Goal: Task Accomplishment & Management: Complete application form

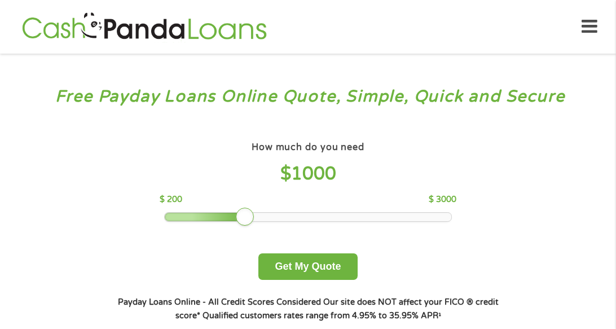
scroll to position [113, 0]
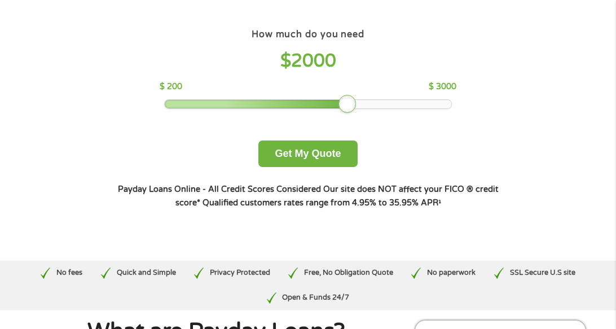
drag, startPoint x: 242, startPoint y: 105, endPoint x: 342, endPoint y: 108, distance: 99.9
click at [342, 108] on div at bounding box center [347, 104] width 18 height 18
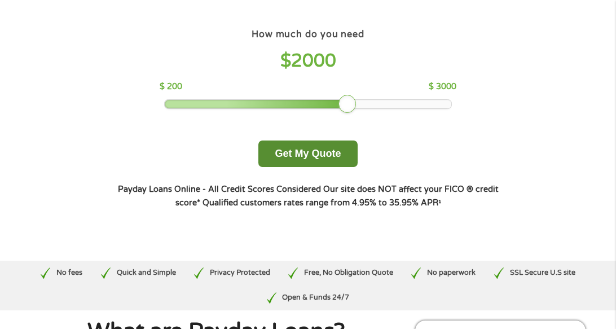
click at [335, 163] on button "Get My Quote" at bounding box center [307, 153] width 99 height 27
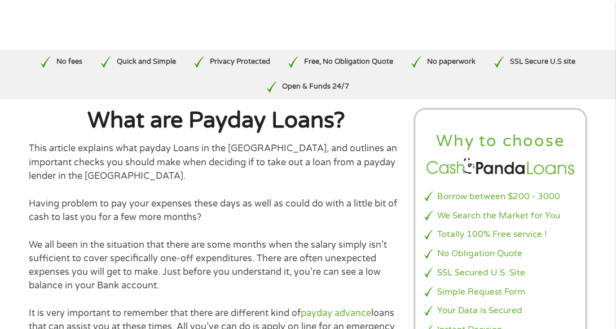
scroll to position [359, 0]
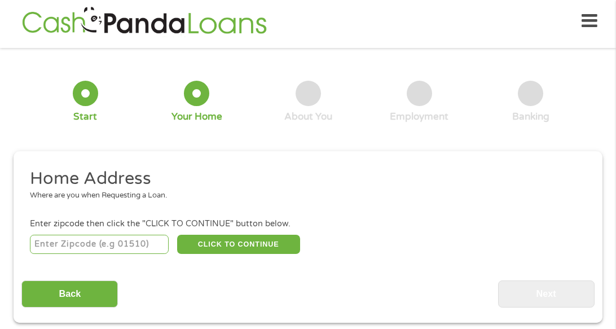
click at [103, 243] on input "number" at bounding box center [99, 244] width 139 height 19
type input "55378"
click at [206, 238] on button "CLICK TO CONTINUE" at bounding box center [238, 244] width 123 height 19
type input "55378"
type input "Savage"
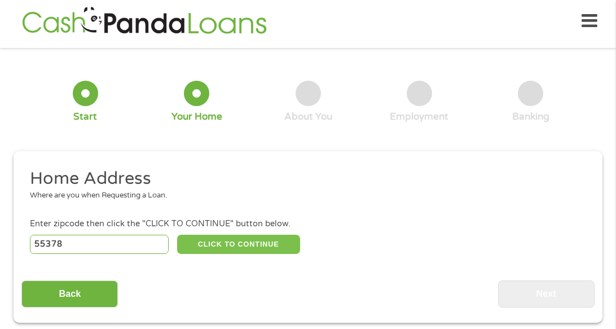
select select "[US_STATE]"
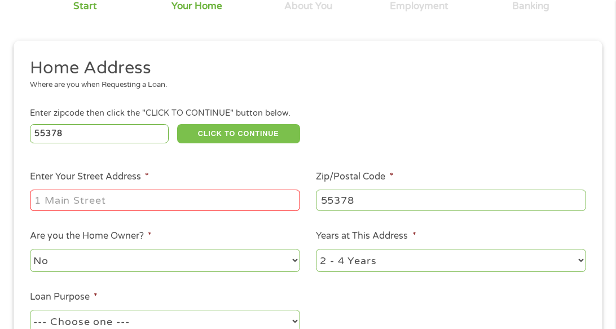
scroll to position [118, 0]
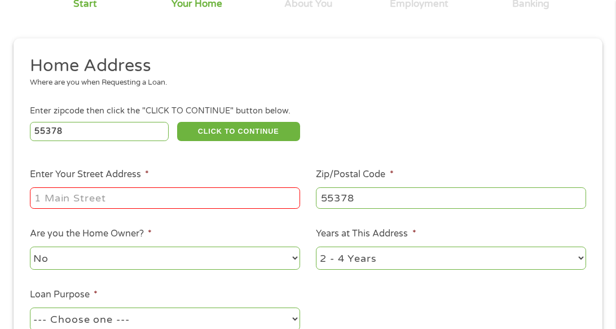
click at [93, 196] on input "Enter Your Street Address *" at bounding box center [165, 197] width 270 height 21
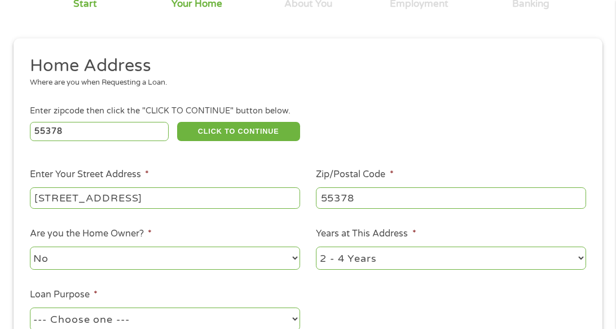
type input "[STREET_ADDRESS]"
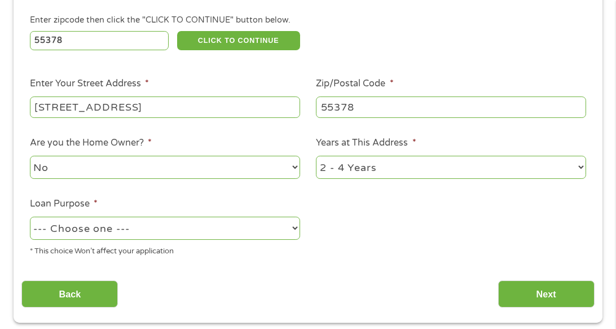
scroll to position [233, 0]
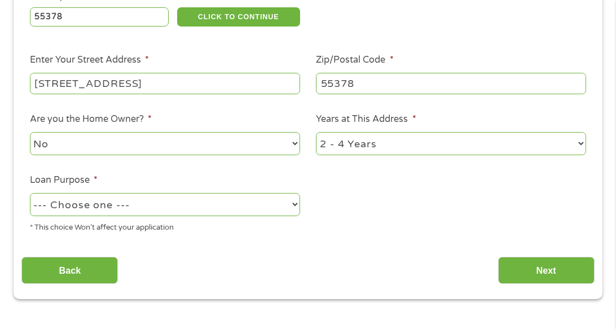
click at [108, 212] on select "--- Choose one --- Pay Bills Debt Consolidation Home Improvement Major Purchase…" at bounding box center [165, 204] width 270 height 23
select select "paybills"
click at [30, 193] on select "--- Choose one --- Pay Bills Debt Consolidation Home Improvement Major Purchase…" at bounding box center [165, 204] width 270 height 23
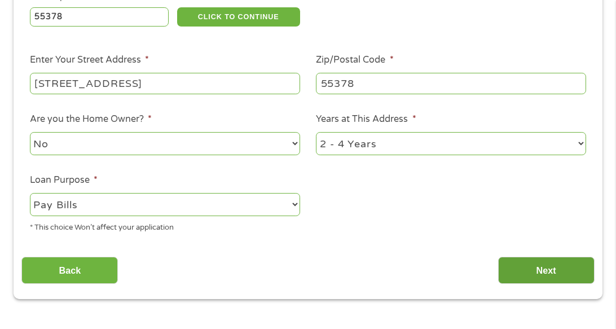
click at [563, 272] on input "Next" at bounding box center [546, 271] width 96 height 28
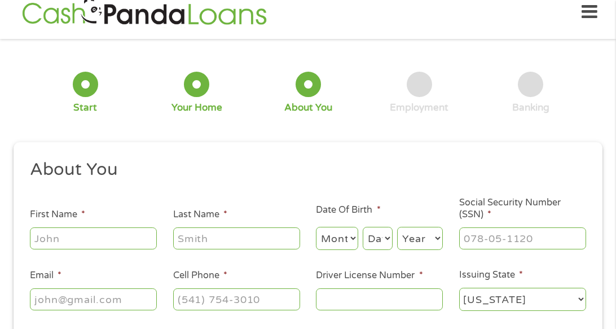
scroll to position [6, 0]
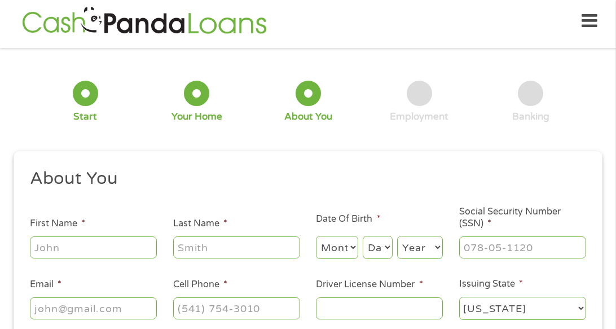
click at [122, 250] on input "First Name *" at bounding box center [93, 246] width 127 height 21
type input "Emmy"
type input "[PERSON_NAME]"
select select "10"
select select "31"
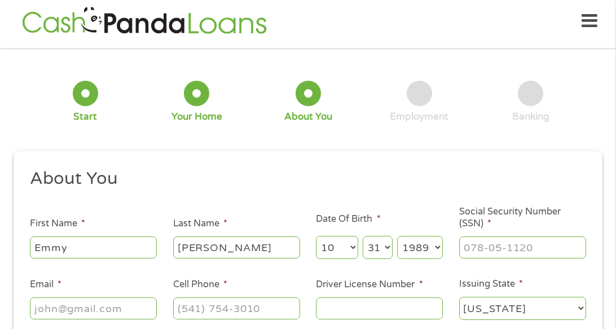
select select "1980"
type input "473-11-2842"
type input "[EMAIL_ADDRESS][DOMAIN_NAME]"
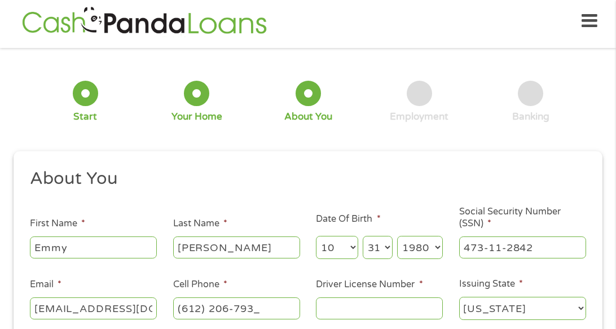
type input "[PHONE_NUMBER]"
type input "R358166527916"
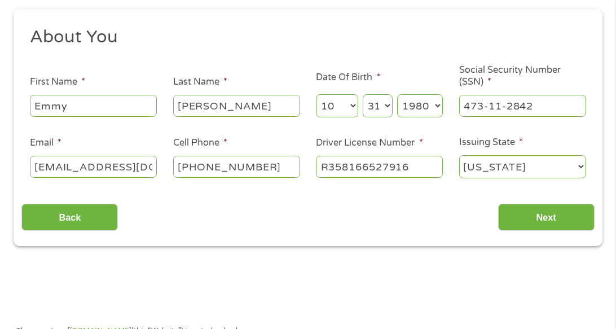
scroll to position [200, 0]
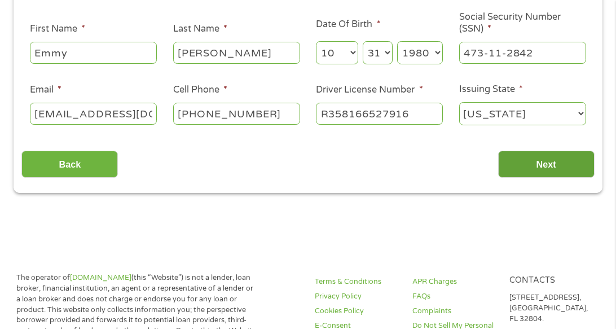
click at [530, 169] on input "Next" at bounding box center [546, 165] width 96 height 28
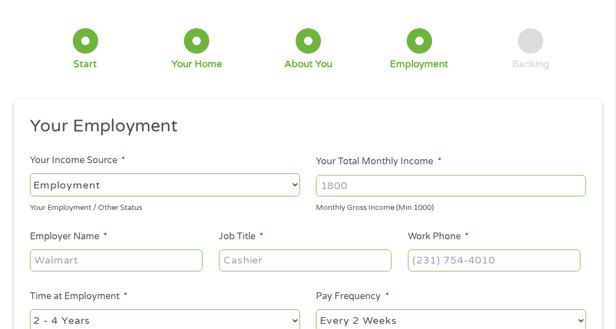
scroll to position [6, 0]
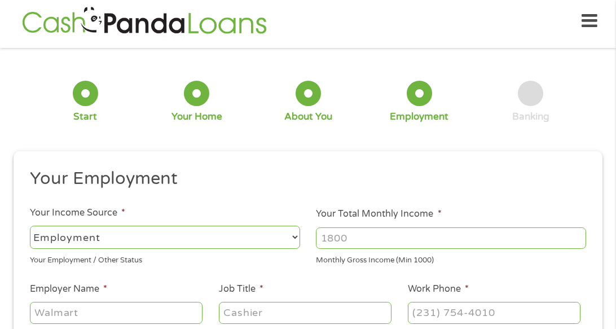
click at [395, 228] on input "Your Total Monthly Income *" at bounding box center [451, 237] width 270 height 21
type input "5000"
click at [257, 264] on div "Your Employment / Other Status" at bounding box center [165, 258] width 270 height 15
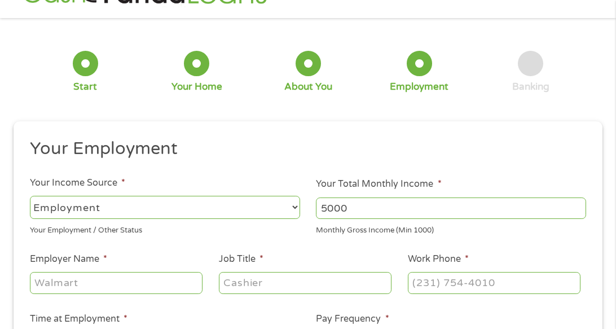
scroll to position [62, 0]
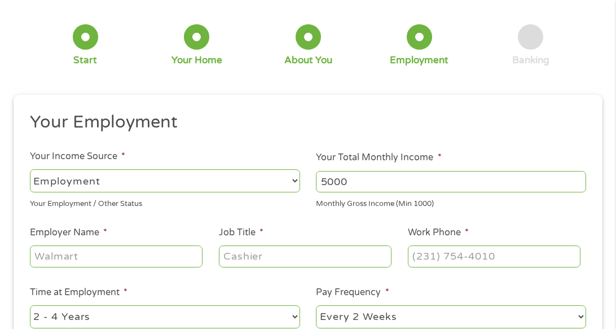
click at [174, 254] on input "Employer Name *" at bounding box center [116, 255] width 173 height 21
type input "UMP Physicians Heart Care"
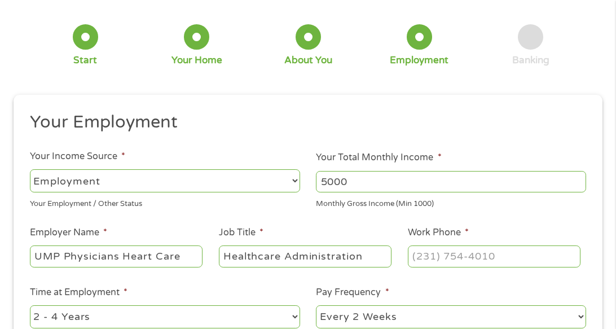
type input "Healthcare Administration"
type input "[PHONE_NUMBER]"
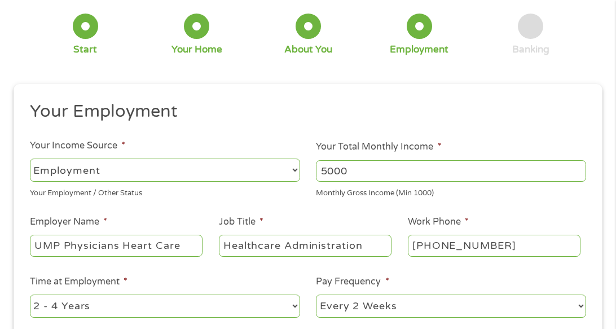
scroll to position [175, 0]
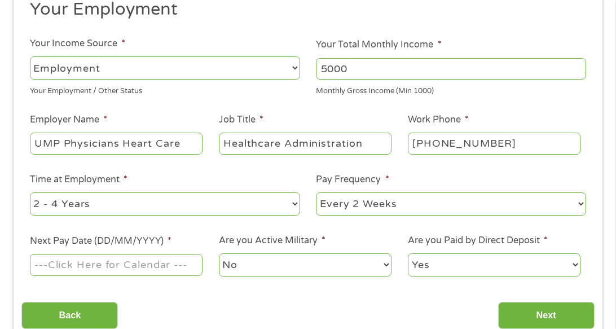
click at [71, 269] on input "Next Pay Date (DD/MM/YYYY) *" at bounding box center [116, 264] width 173 height 21
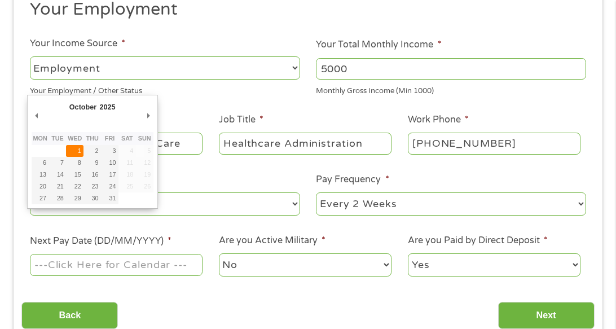
type input "[DATE]"
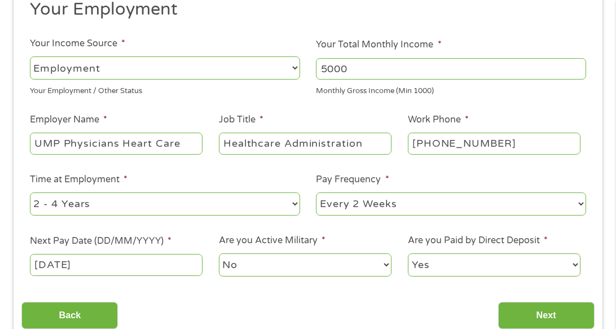
click at [347, 274] on select "No Yes" at bounding box center [305, 264] width 173 height 23
click at [488, 270] on select "Yes No" at bounding box center [494, 264] width 173 height 23
click at [408, 253] on select "Yes No" at bounding box center [494, 264] width 173 height 23
click at [555, 322] on input "Next" at bounding box center [546, 316] width 96 height 28
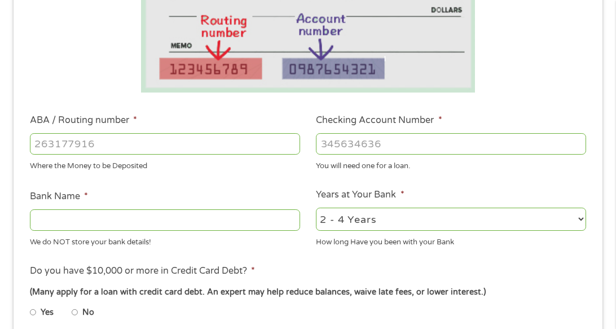
scroll to position [344, 0]
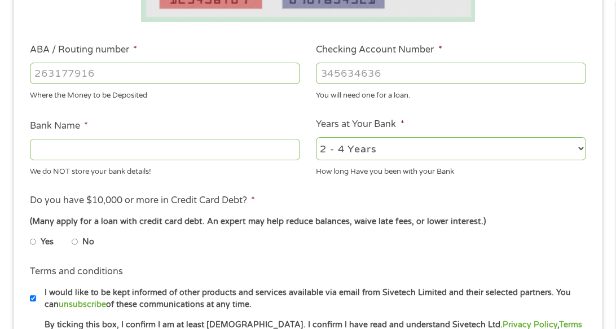
click at [104, 68] on input "ABA / Routing number *" at bounding box center [165, 73] width 270 height 21
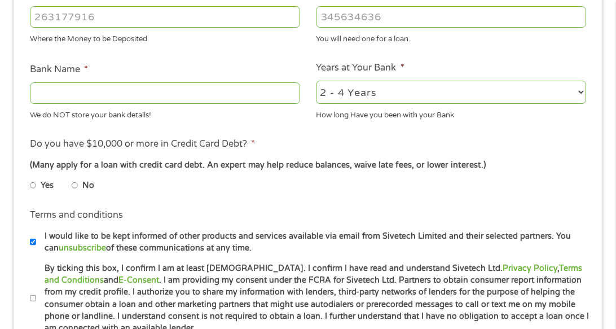
click at [75, 184] on input "No" at bounding box center [75, 186] width 7 height 18
radio input "true"
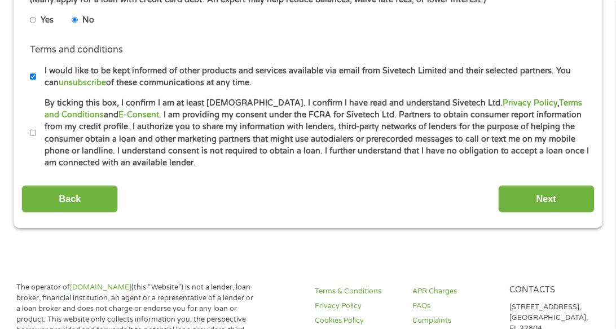
scroll to position [570, 0]
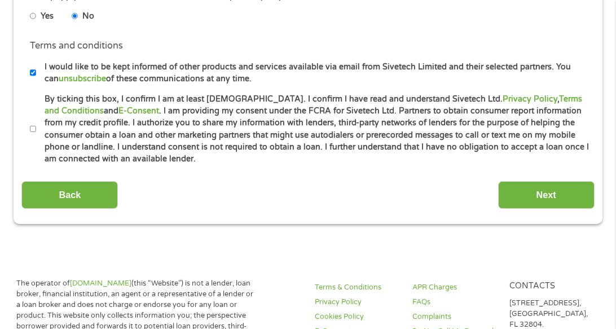
click at [33, 135] on input "By ticking this box, I confirm I am at least [DEMOGRAPHIC_DATA]. I confirm I ha…" at bounding box center [33, 129] width 7 height 18
checkbox input "true"
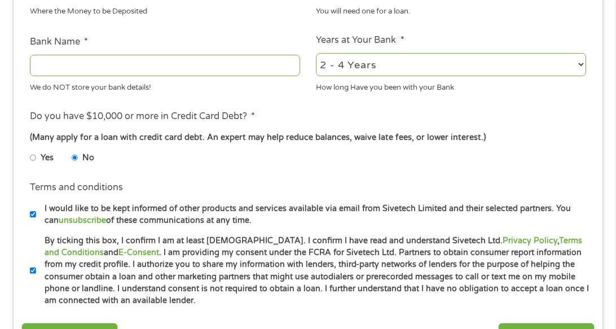
scroll to position [400, 0]
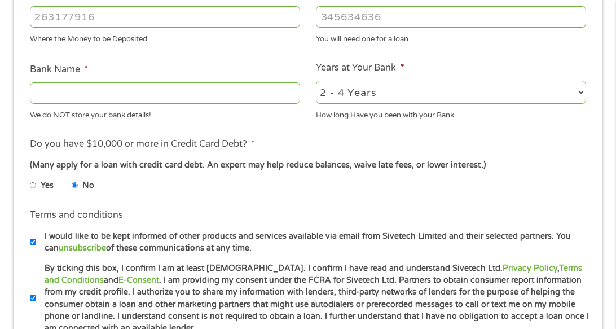
click at [193, 71] on li "Bank Name * We do NOT store your bank details!" at bounding box center [164, 92] width 287 height 59
click at [186, 82] on input "Bank Name *" at bounding box center [165, 92] width 270 height 21
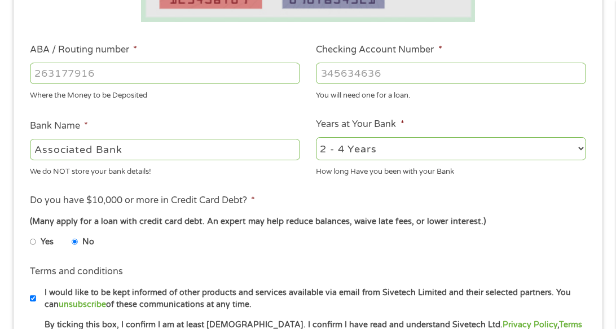
type input "Associated Bank"
click at [429, 69] on input "Checking Account Number *" at bounding box center [451, 73] width 270 height 21
type input "2920318375"
click at [184, 73] on input "ABA / Routing number *" at bounding box center [165, 73] width 270 height 21
type input "075900575"
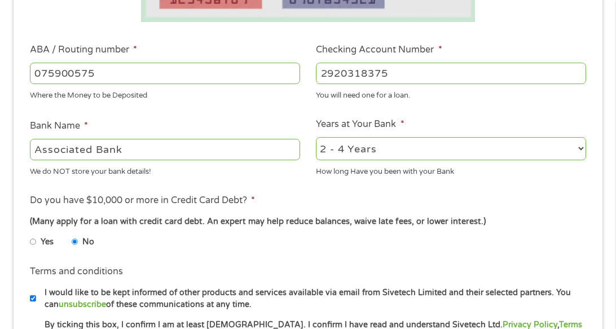
type input "ASSOCIATED BANK GREEN BAY"
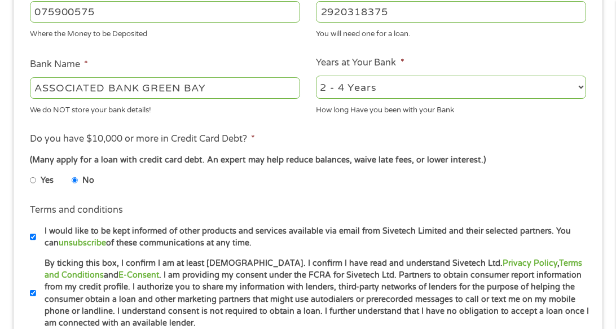
scroll to position [513, 0]
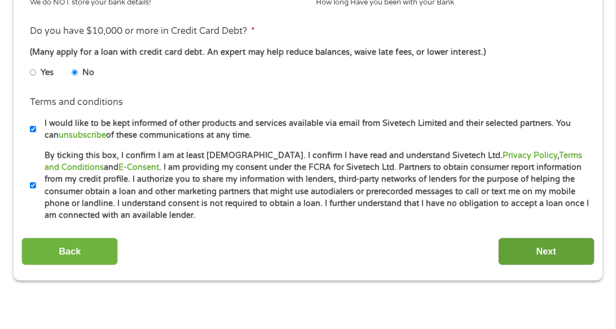
type input "075900575"
click at [518, 254] on input "Next" at bounding box center [546, 251] width 96 height 28
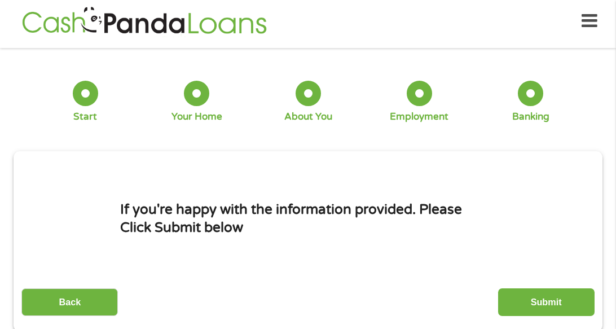
scroll to position [175, 0]
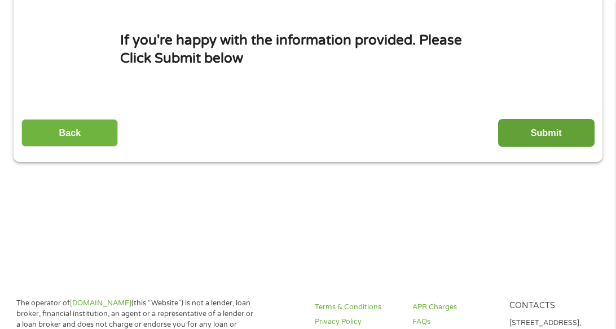
click at [561, 135] on input "Submit" at bounding box center [546, 133] width 96 height 28
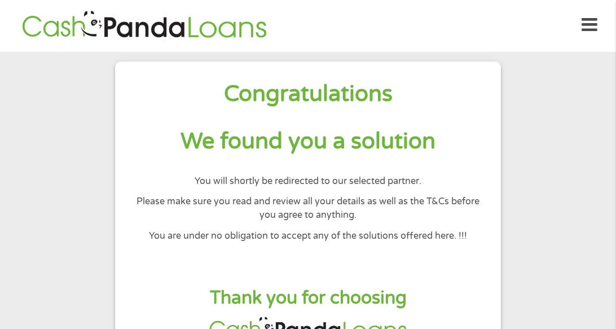
scroll to position [0, 0]
